Goal: Task Accomplishment & Management: Use online tool/utility

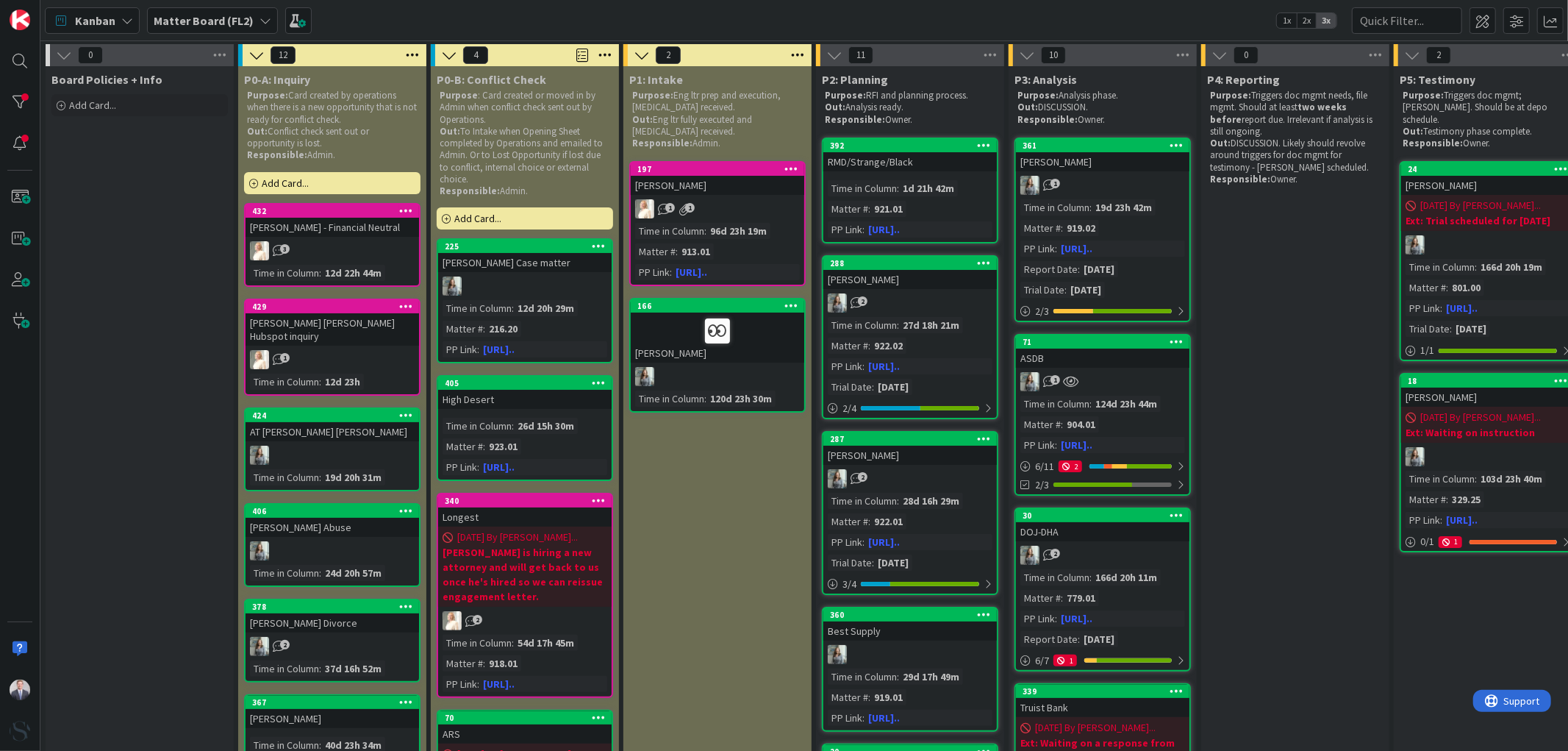
click at [198, 13] on b "Matter Board (FL2)" at bounding box center [203, 21] width 100 height 15
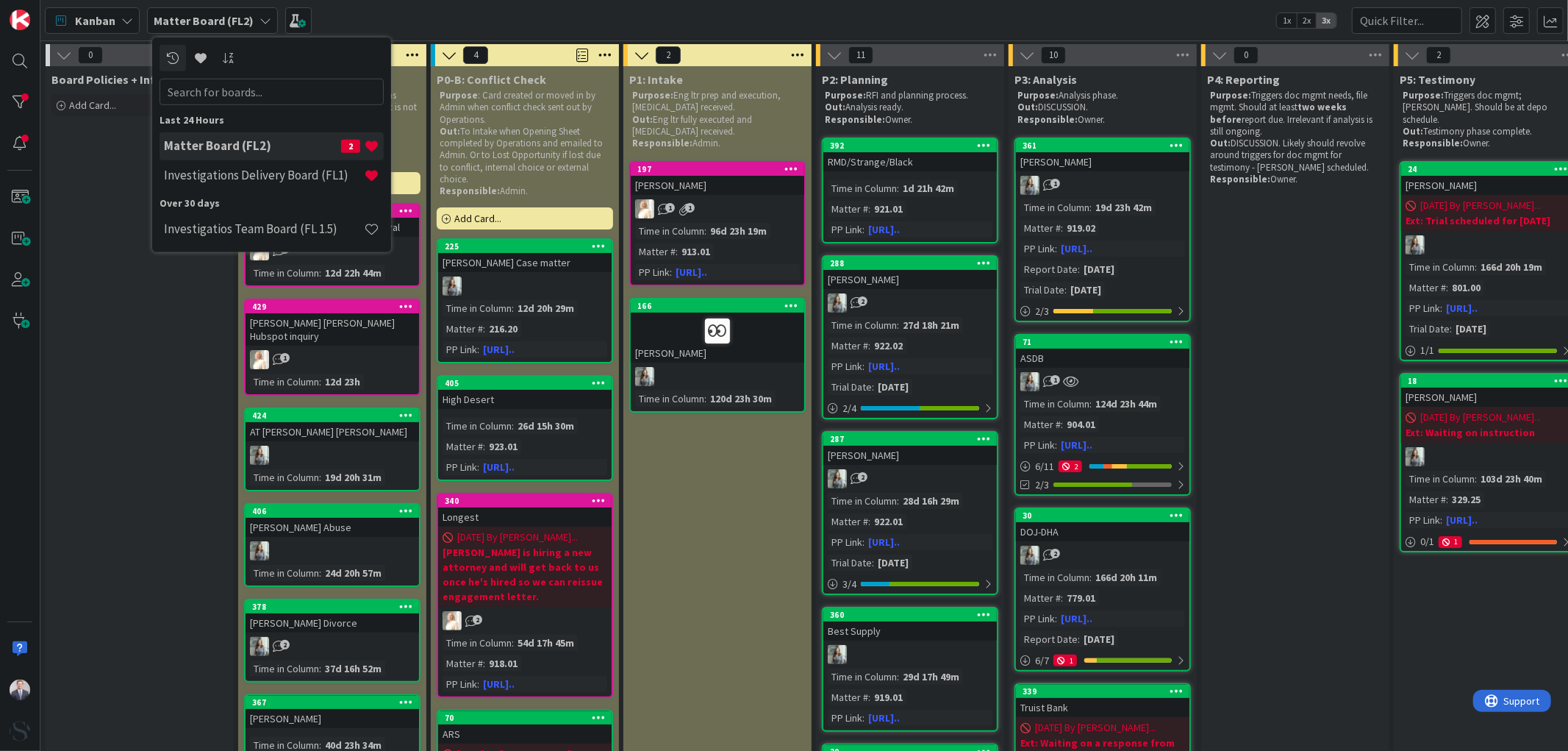
click at [277, 171] on h4 "Investigations Delivery Board (FL1)" at bounding box center [264, 175] width 200 height 15
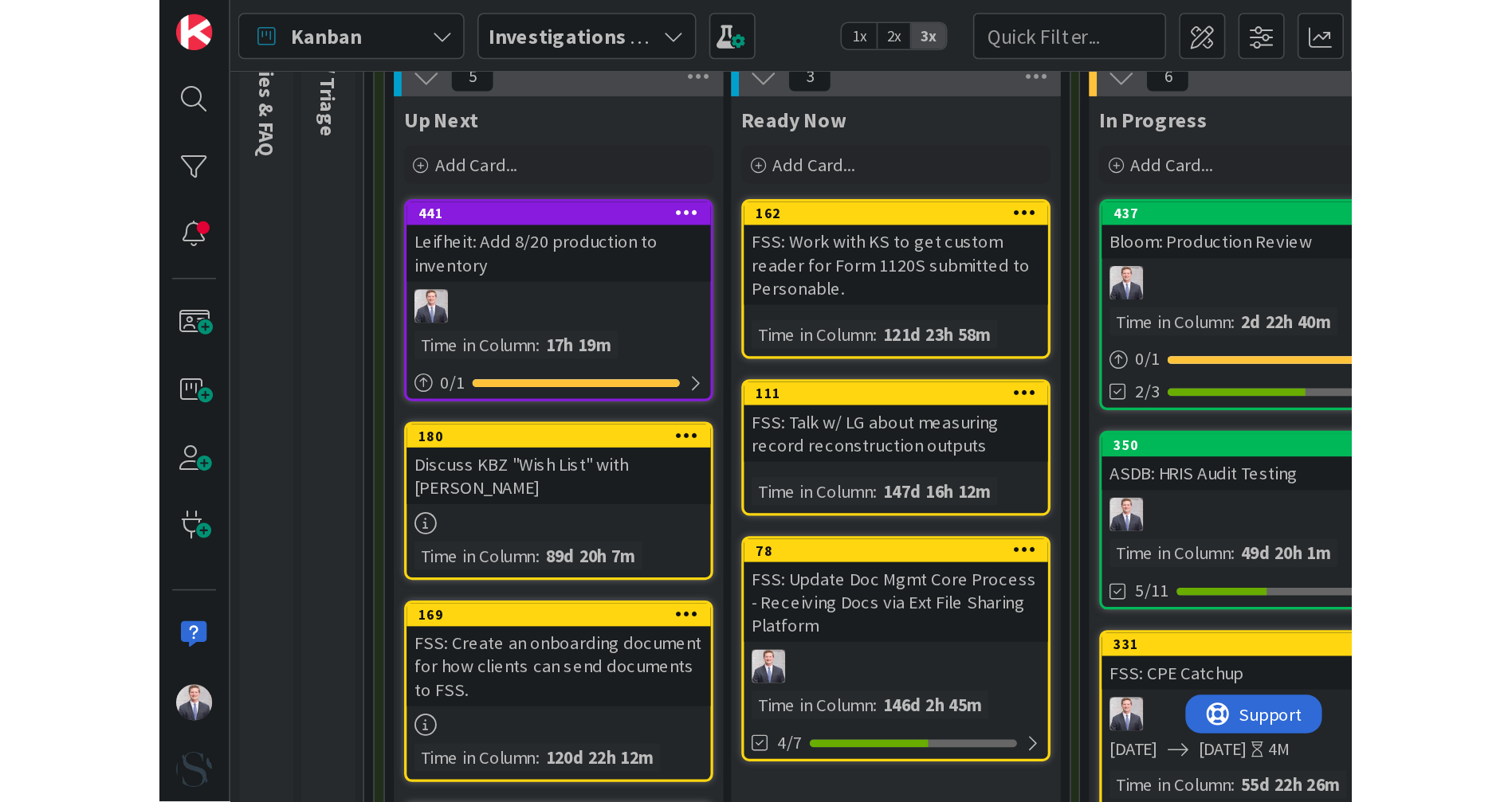
scroll to position [177, 0]
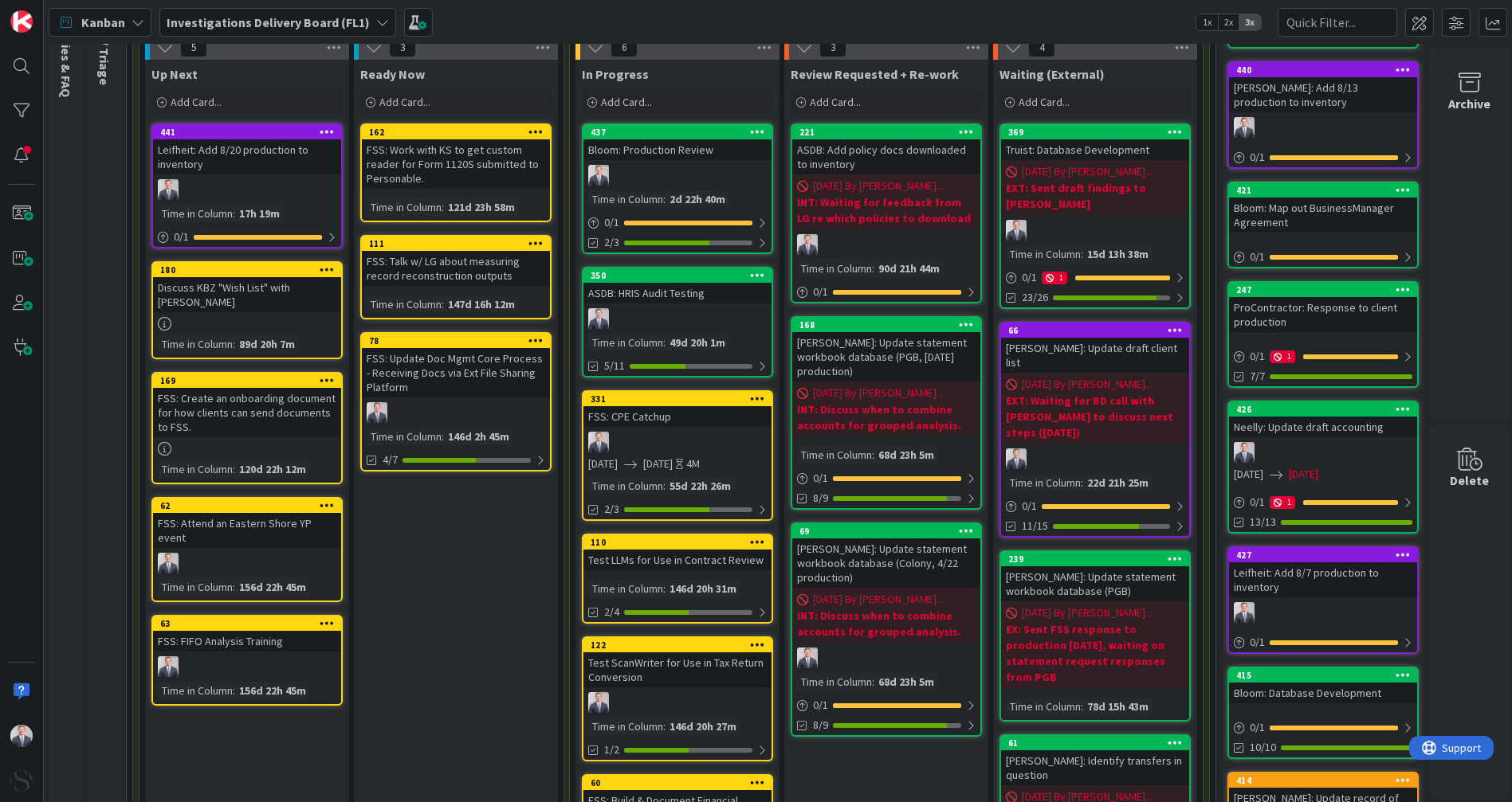
click at [636, 183] on div at bounding box center [678, 175] width 188 height 21
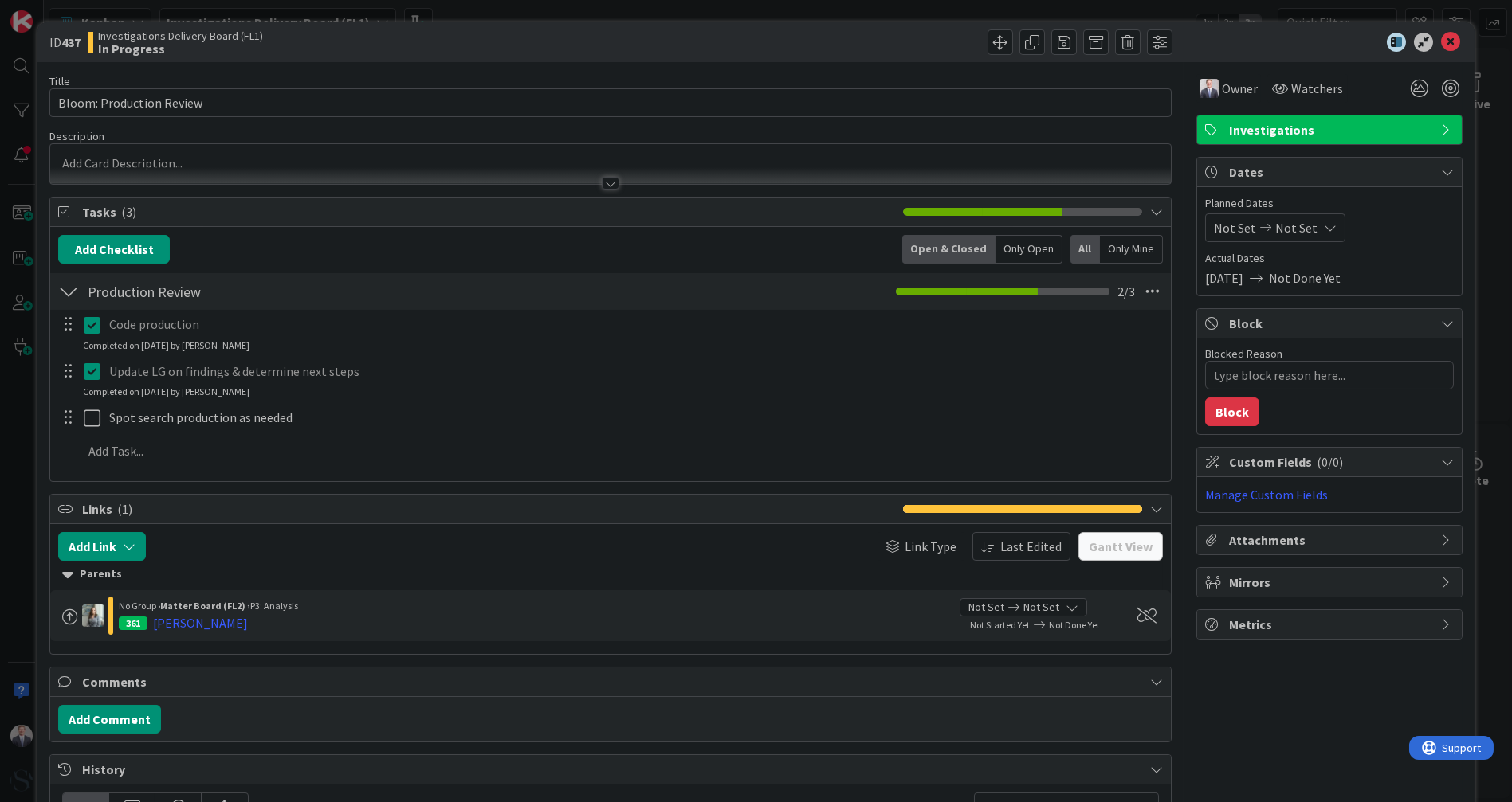
type textarea "x"
click at [1441, 47] on icon at bounding box center [1450, 42] width 19 height 19
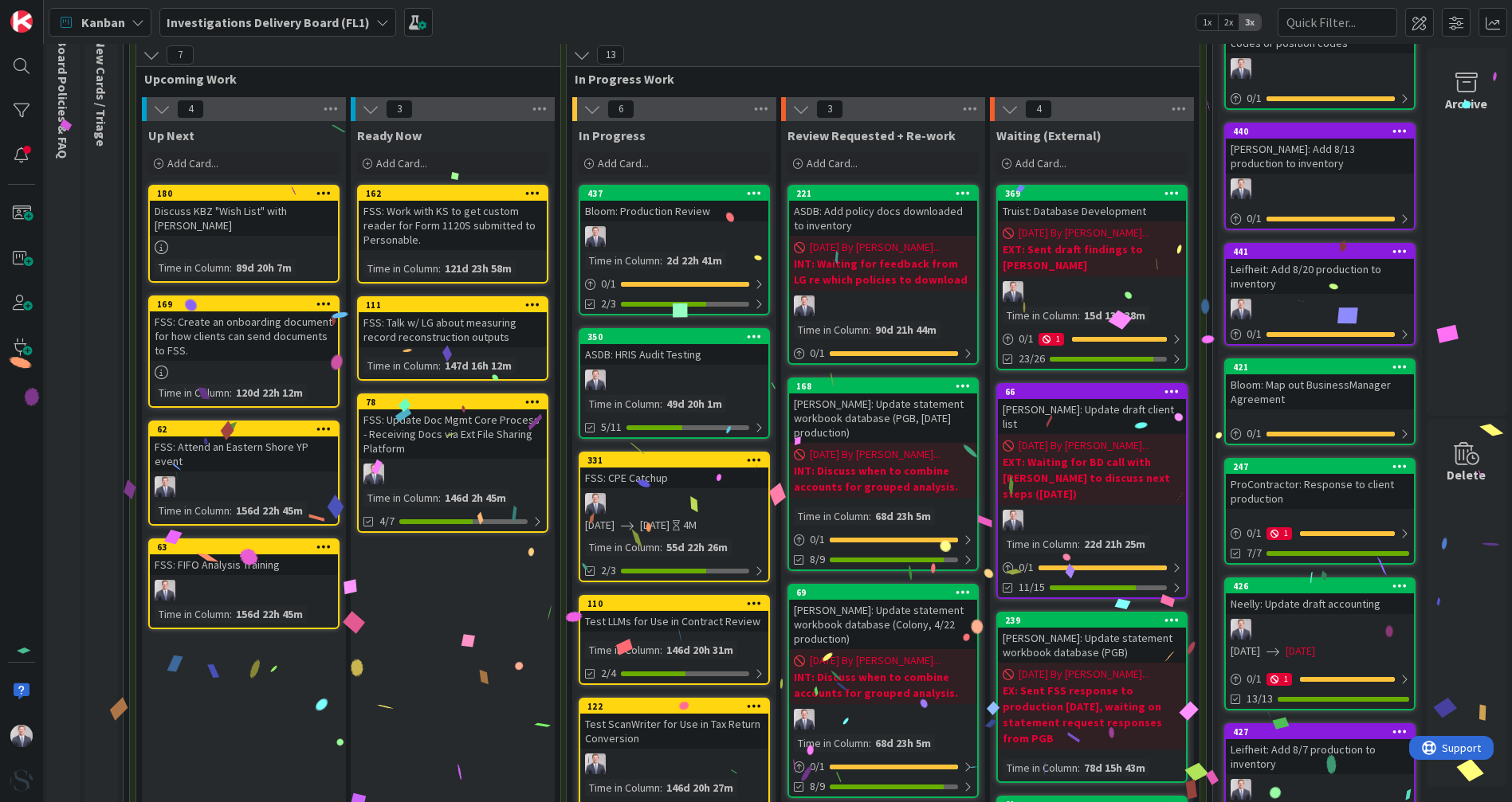
scroll to position [0, 14]
